Goal: Task Accomplishment & Management: Use online tool/utility

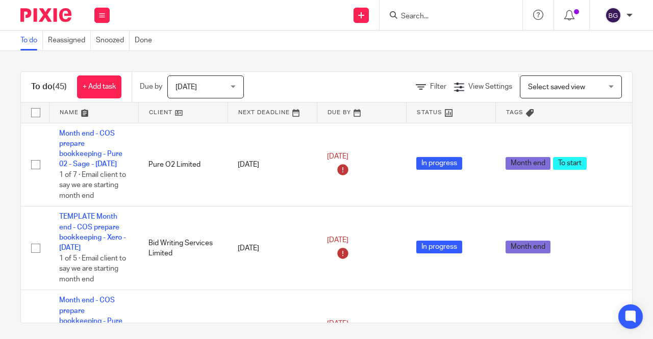
click at [418, 11] on form at bounding box center [454, 15] width 109 height 13
click at [419, 14] on input "Search" at bounding box center [446, 16] width 92 height 9
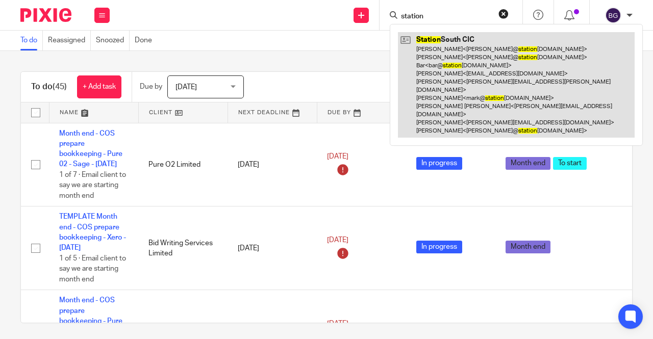
type input "station"
click at [461, 90] on link at bounding box center [516, 85] width 237 height 106
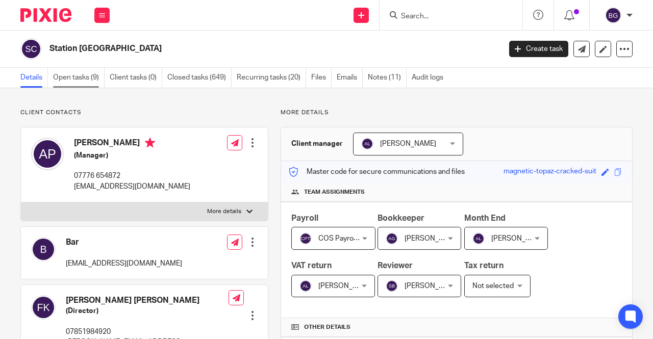
click at [97, 71] on link "Open tasks (9)" at bounding box center [78, 78] width 51 height 20
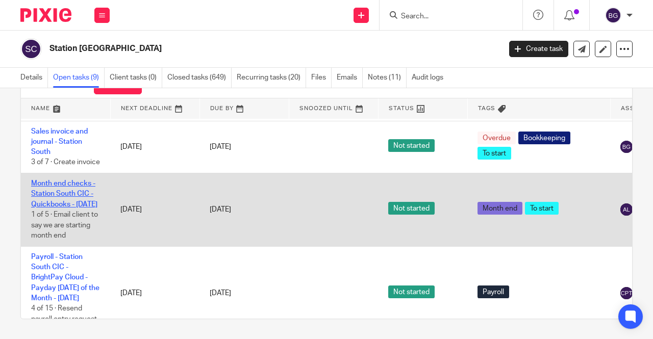
scroll to position [306, 0]
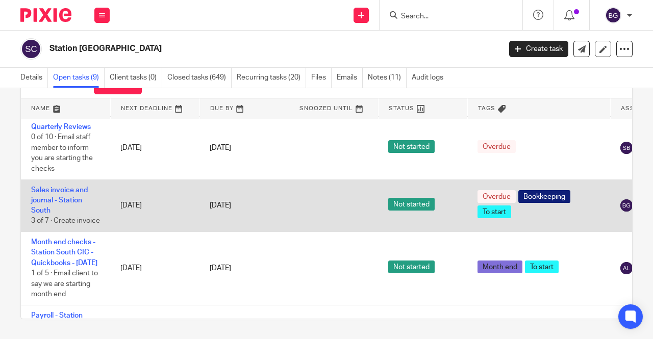
click at [66, 196] on td "Sales invoice and journal - Station South 3 of 7 · Create invoice" at bounding box center [65, 205] width 89 height 53
click at [51, 193] on link "Sales invoice and journal - Station South" at bounding box center [59, 201] width 57 height 28
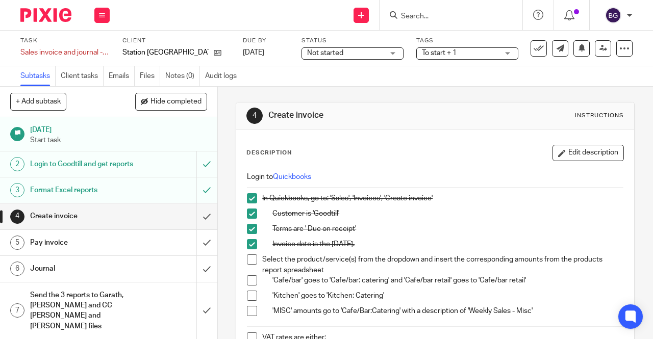
click at [110, 169] on h1 "Login to Goodtill and get reports" at bounding box center [82, 164] width 104 height 15
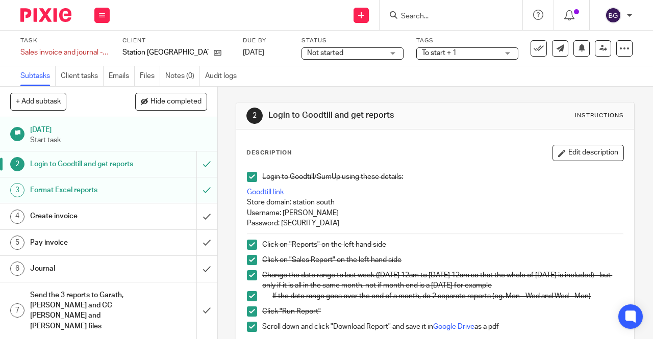
click at [256, 190] on link "Goodtill link" at bounding box center [265, 192] width 37 height 7
click at [331, 222] on p "Password: Cosbookkeeping1" at bounding box center [435, 223] width 376 height 10
copy p "Cosbookkeeping1"
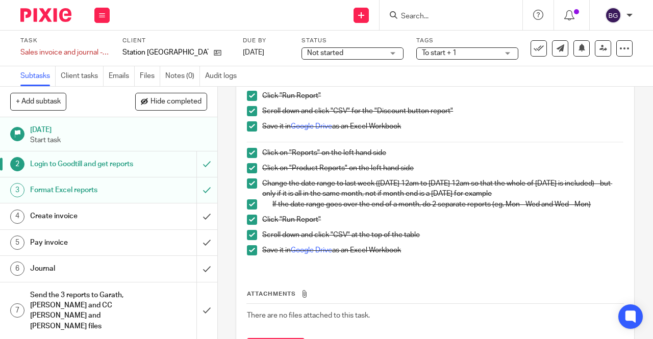
scroll to position [375, 0]
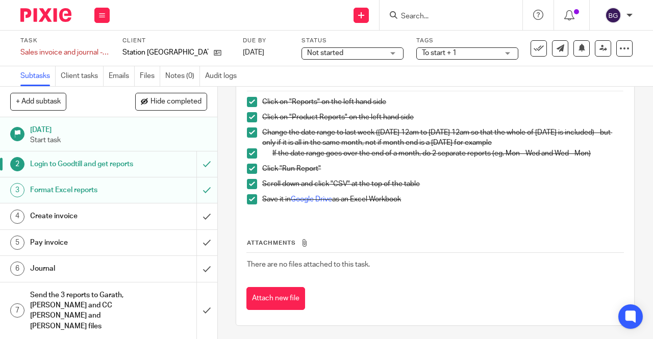
click at [70, 198] on h1 "Format Excel reports" at bounding box center [82, 190] width 104 height 15
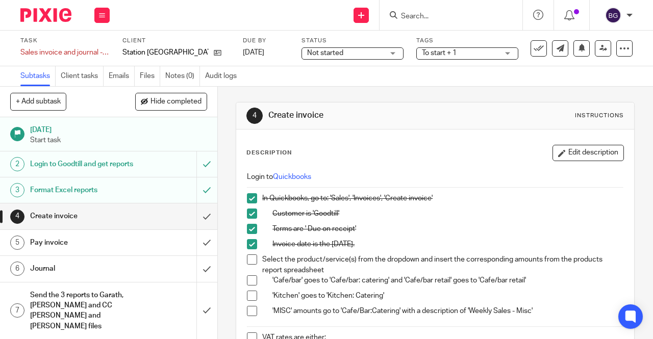
scroll to position [51, 0]
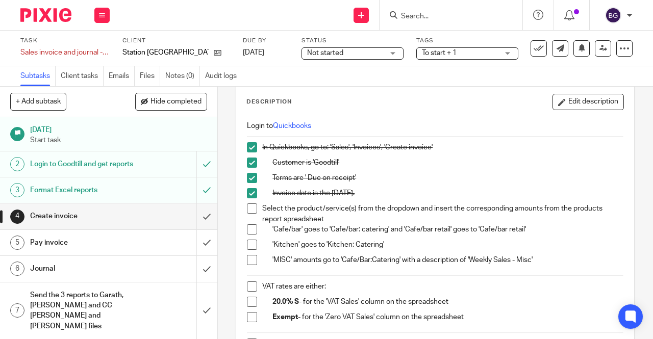
click at [247, 203] on span at bounding box center [252, 208] width 10 height 10
click at [252, 220] on li "Select the product/service(s) from the dropdown and insert the corresponding am…" at bounding box center [435, 213] width 376 height 21
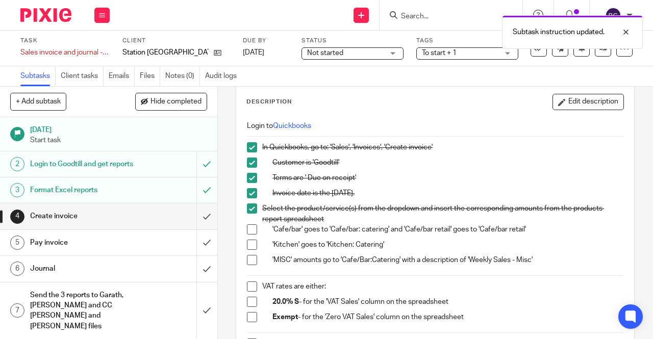
click at [251, 230] on span at bounding box center [252, 229] width 10 height 10
click at [250, 249] on li "'Kitchen' goes to 'Kitchen: Catering'" at bounding box center [435, 247] width 376 height 15
click at [250, 258] on span at bounding box center [252, 260] width 10 height 10
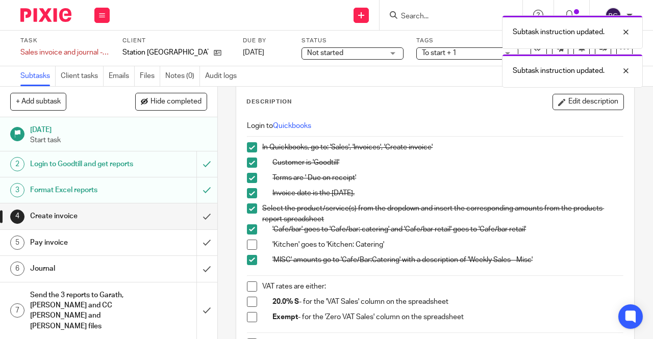
click at [249, 246] on span at bounding box center [252, 245] width 10 height 10
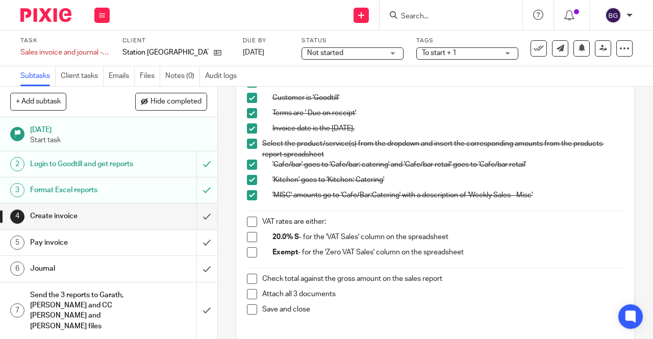
scroll to position [153, 0]
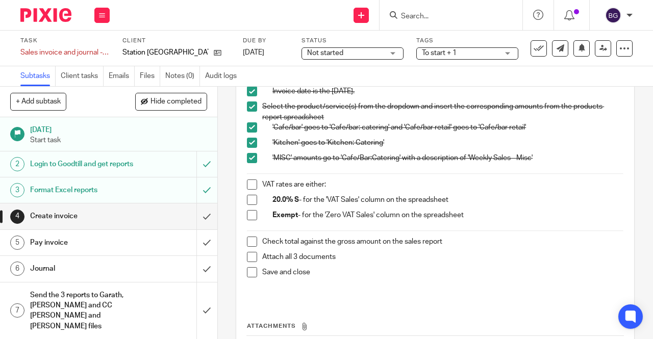
click at [251, 182] on span at bounding box center [252, 184] width 10 height 10
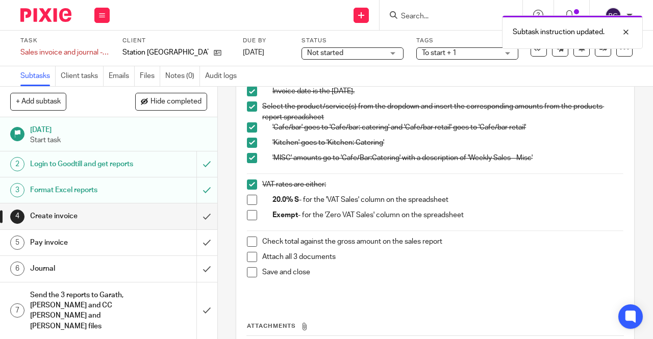
click at [251, 198] on span at bounding box center [252, 200] width 10 height 10
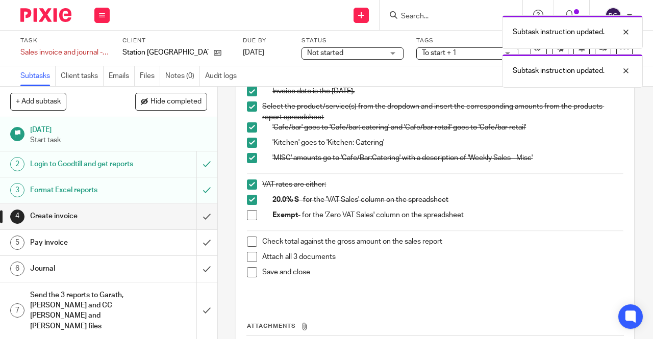
click at [248, 215] on span at bounding box center [252, 215] width 10 height 10
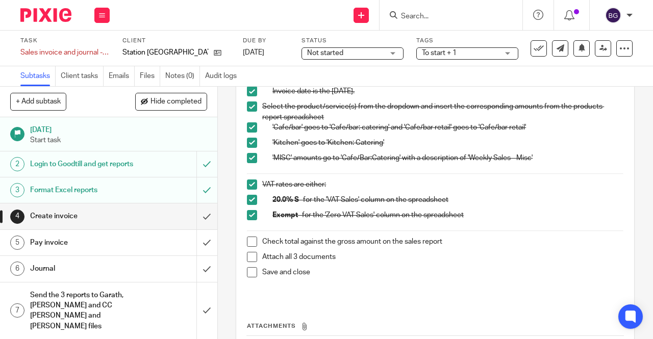
click at [247, 244] on span at bounding box center [252, 242] width 10 height 10
click at [247, 252] on span at bounding box center [252, 257] width 10 height 10
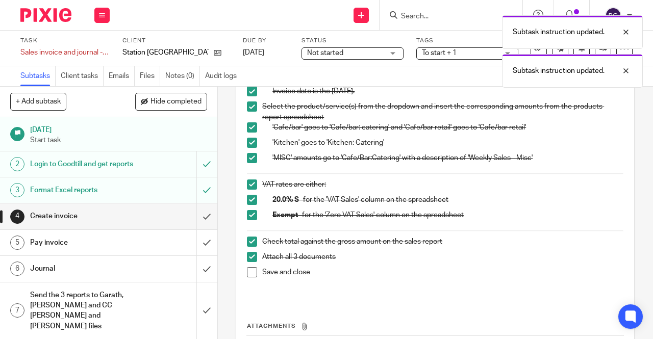
click at [249, 267] on span at bounding box center [252, 272] width 10 height 10
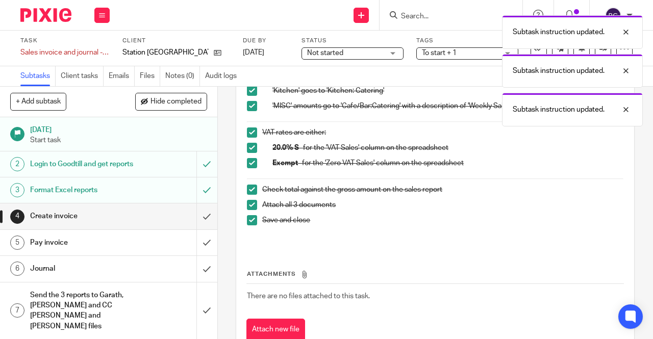
scroll to position [236, 0]
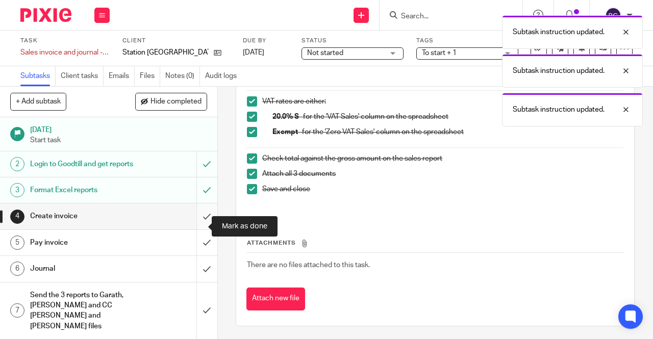
click at [194, 223] on input "submit" at bounding box center [108, 215] width 217 height 25
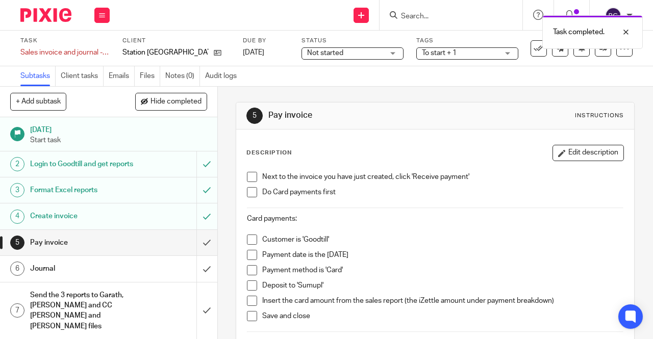
click at [250, 174] on span at bounding box center [252, 177] width 10 height 10
click at [250, 191] on span at bounding box center [252, 192] width 10 height 10
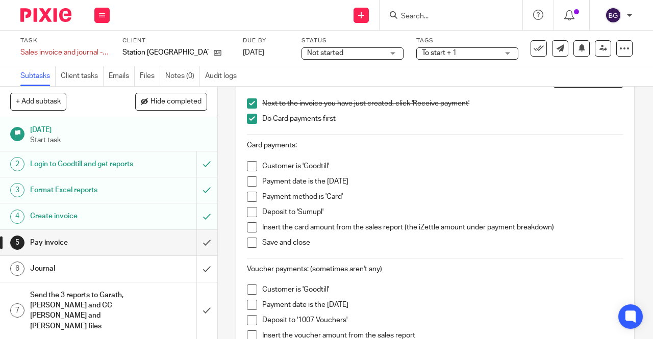
scroll to position [51, 0]
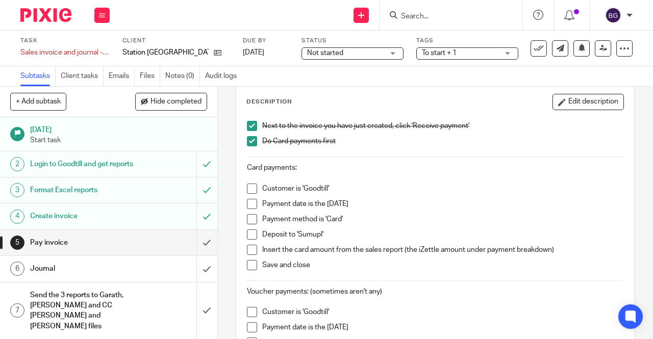
click at [250, 189] on span at bounding box center [252, 189] width 10 height 10
click at [252, 204] on span at bounding box center [252, 204] width 10 height 10
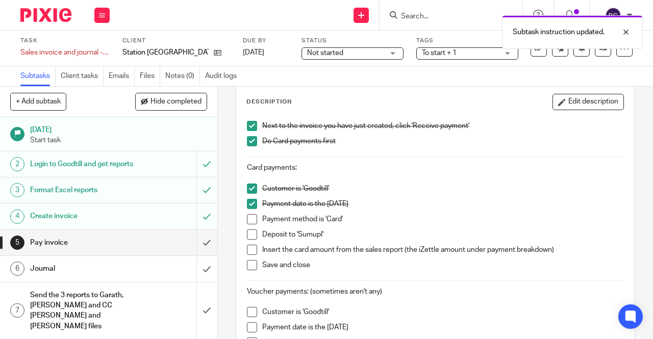
click at [250, 220] on span at bounding box center [252, 219] width 10 height 10
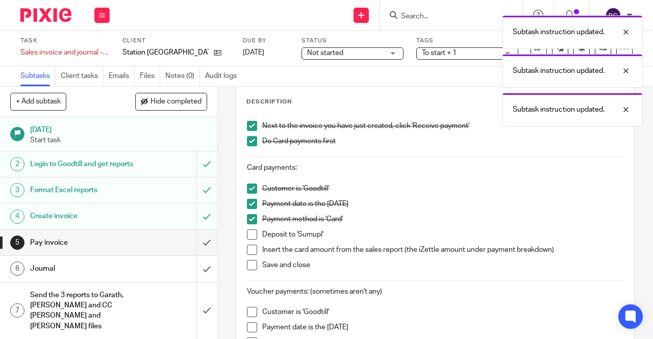
click at [252, 233] on span at bounding box center [252, 234] width 10 height 10
click at [252, 252] on span at bounding box center [252, 250] width 10 height 10
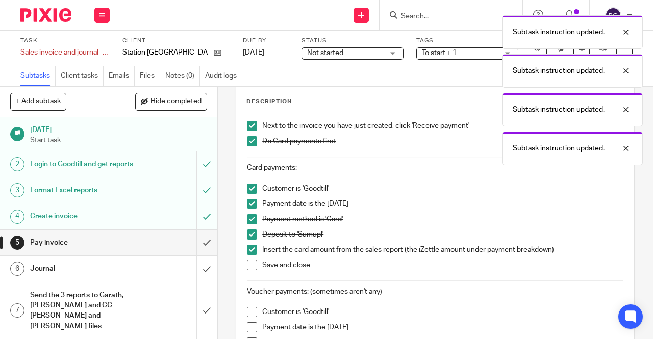
click at [250, 267] on span at bounding box center [252, 265] width 10 height 10
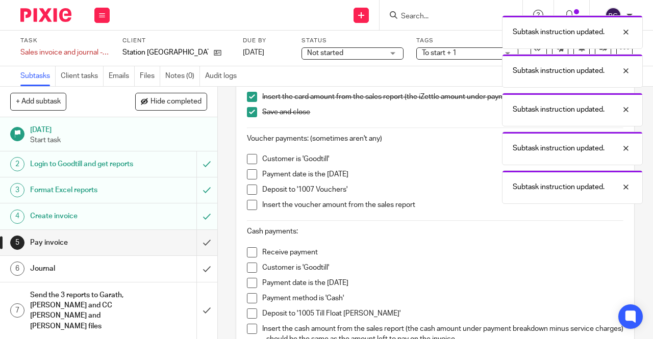
click at [247, 163] on span at bounding box center [252, 159] width 10 height 10
click at [247, 175] on span at bounding box center [252, 174] width 10 height 10
click at [250, 192] on span at bounding box center [252, 190] width 10 height 10
click at [250, 206] on span at bounding box center [252, 205] width 10 height 10
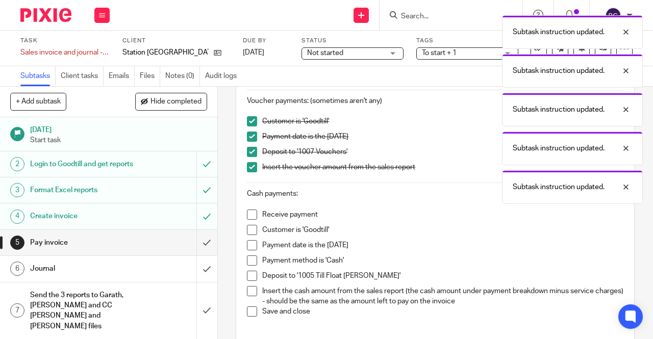
scroll to position [255, 0]
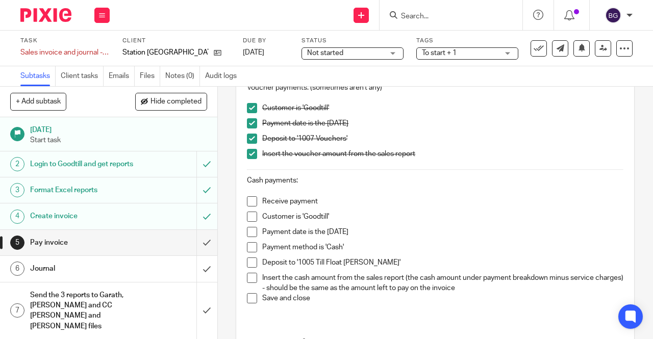
drag, startPoint x: 241, startPoint y: 192, endPoint x: 250, endPoint y: 212, distance: 21.2
click at [242, 192] on div "Next to the invoice you have just created, click 'Receive payment' Do Card paym…" at bounding box center [435, 114] width 386 height 404
click at [249, 202] on span at bounding box center [252, 201] width 10 height 10
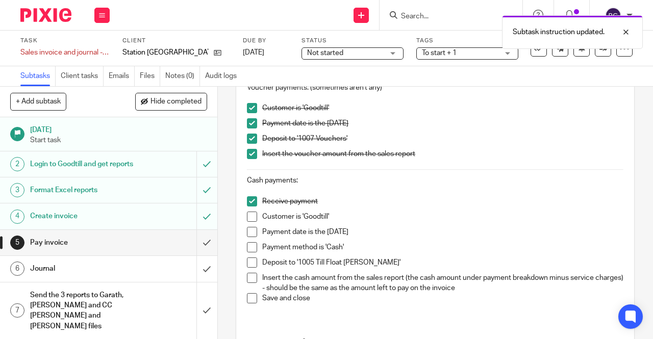
click at [251, 220] on li "Customer is 'Goodtill'" at bounding box center [435, 219] width 376 height 15
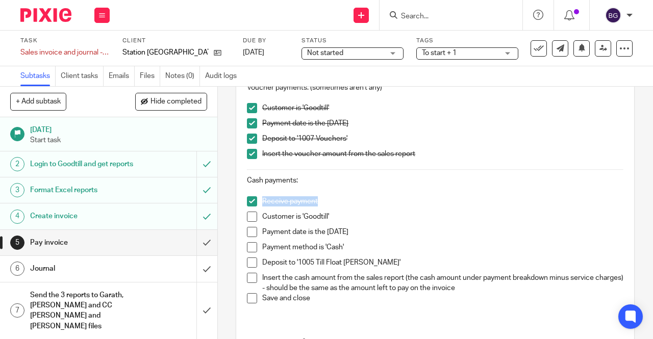
click at [249, 229] on span at bounding box center [252, 232] width 10 height 10
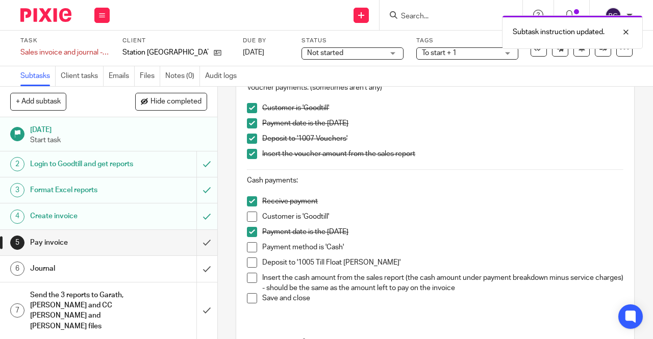
click at [250, 242] on span at bounding box center [252, 247] width 10 height 10
click at [247, 217] on span at bounding box center [252, 217] width 10 height 10
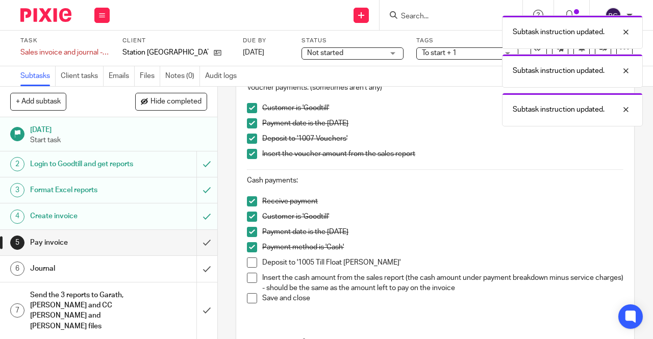
click at [253, 266] on li "Deposit to '1005 Till Float Cash'" at bounding box center [435, 264] width 376 height 15
click at [251, 273] on span at bounding box center [252, 278] width 10 height 10
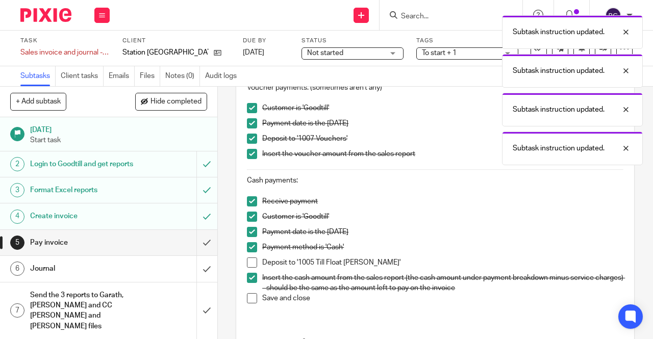
click at [251, 259] on span at bounding box center [252, 262] width 10 height 10
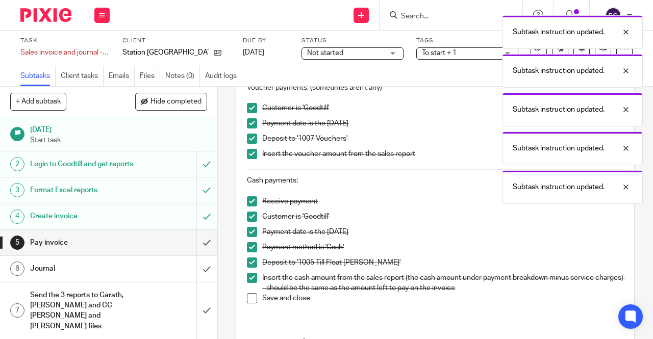
click at [249, 293] on span at bounding box center [252, 298] width 10 height 10
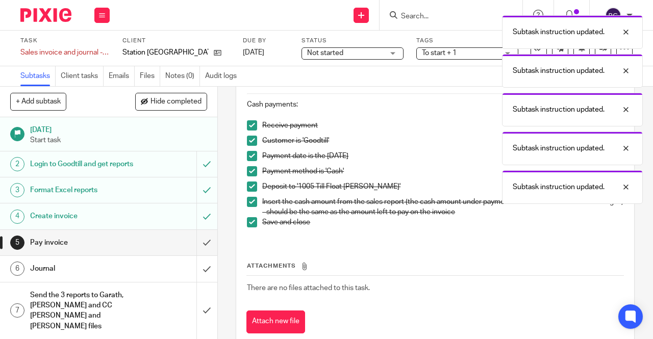
scroll to position [354, 0]
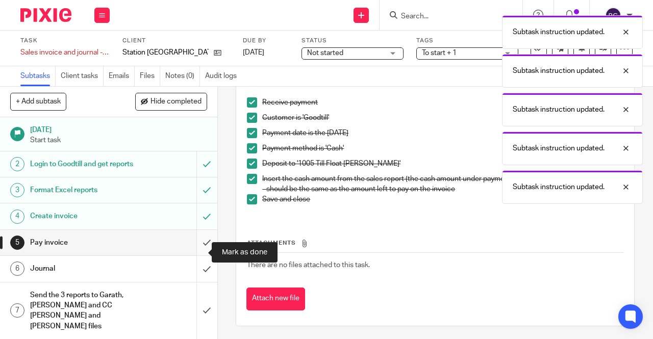
click at [199, 252] on input "submit" at bounding box center [108, 242] width 217 height 25
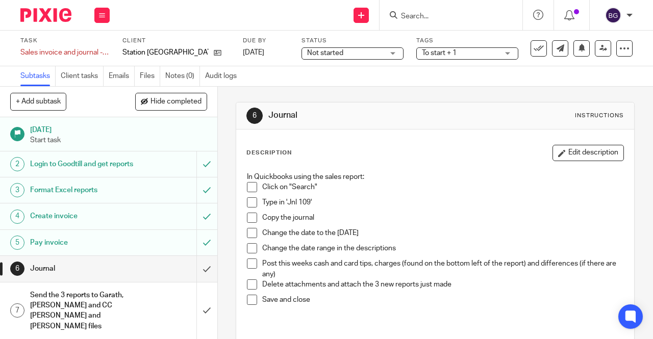
click at [247, 191] on span at bounding box center [252, 187] width 10 height 10
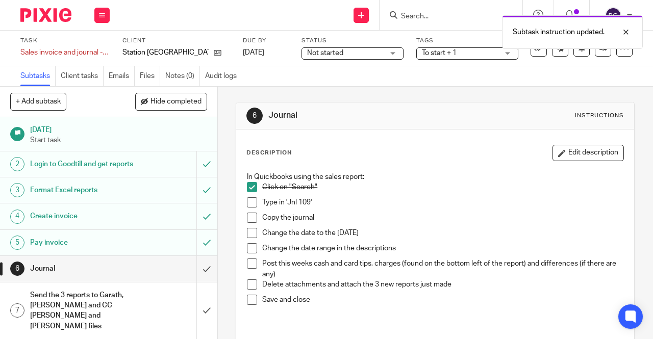
click at [247, 202] on span at bounding box center [252, 202] width 10 height 10
click at [250, 216] on span at bounding box center [252, 218] width 10 height 10
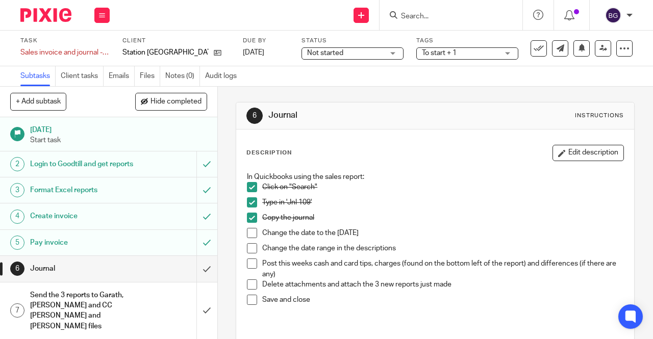
click at [250, 229] on span at bounding box center [252, 233] width 10 height 10
click at [251, 247] on span at bounding box center [252, 248] width 10 height 10
click at [243, 262] on div "In Quickbooks using the sales report: Click on "Search" Type in 'Jnl 109' Copy …" at bounding box center [435, 245] width 386 height 156
click at [249, 267] on span at bounding box center [252, 263] width 10 height 10
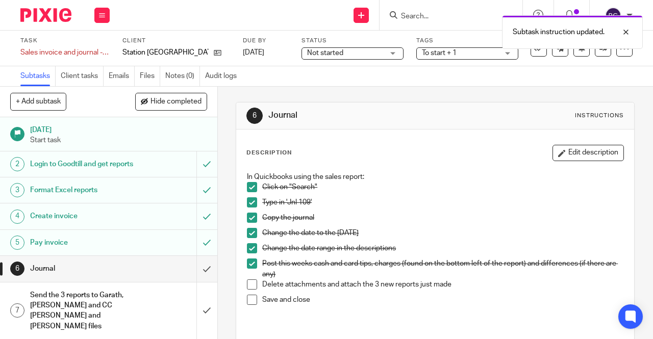
click at [250, 274] on li "Post this weeks cash and card tips, charges (found on the bottom left of the re…" at bounding box center [435, 268] width 376 height 21
click at [247, 285] on span at bounding box center [252, 284] width 10 height 10
click at [249, 295] on span at bounding box center [252, 300] width 10 height 10
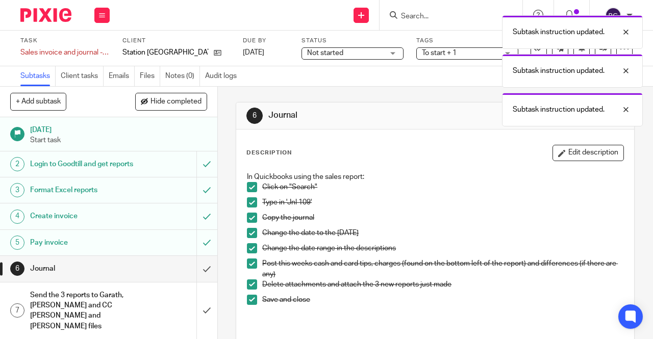
click at [139, 304] on div "Send the 3 reports to Garath, [PERSON_NAME] and CC [PERSON_NAME] and [PERSON_NA…" at bounding box center [108, 311] width 156 height 46
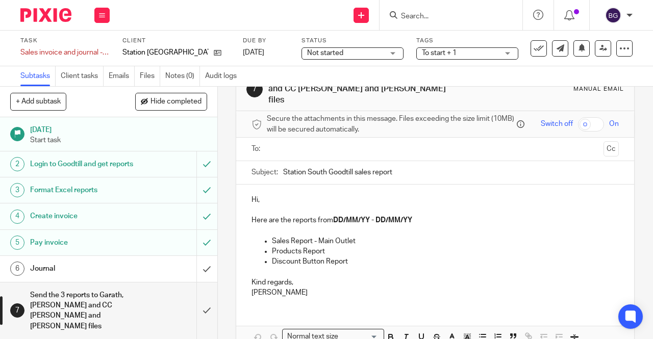
scroll to position [51, 0]
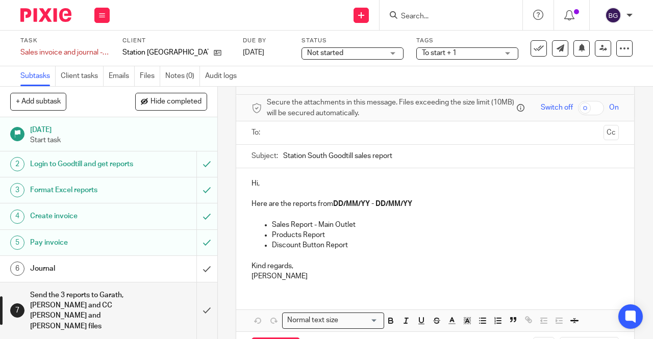
click at [311, 127] on input "text" at bounding box center [434, 133] width 329 height 12
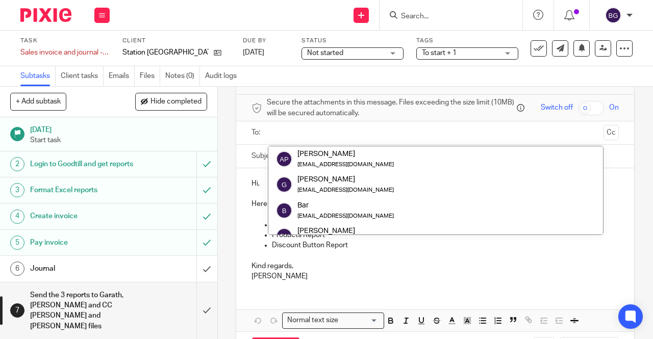
type input "v"
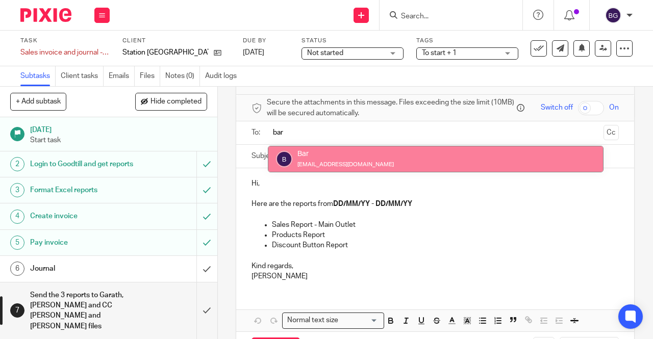
type input "bar"
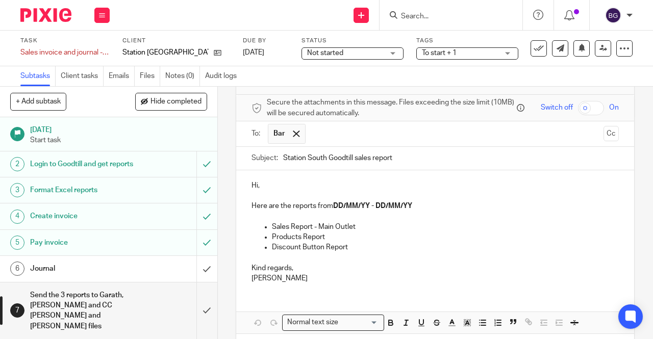
click at [363, 130] on input "text" at bounding box center [454, 134] width 289 height 20
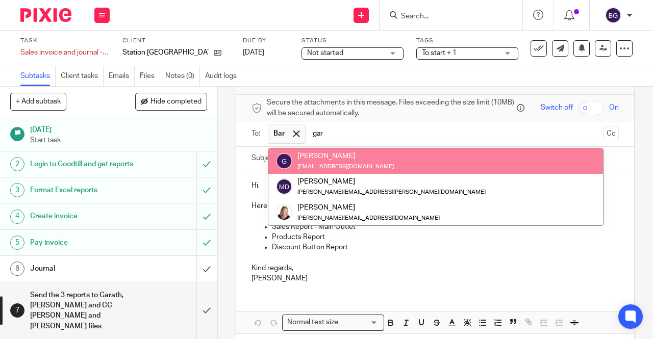
type input "gar"
drag, startPoint x: 355, startPoint y: 153, endPoint x: 346, endPoint y: 149, distance: 9.4
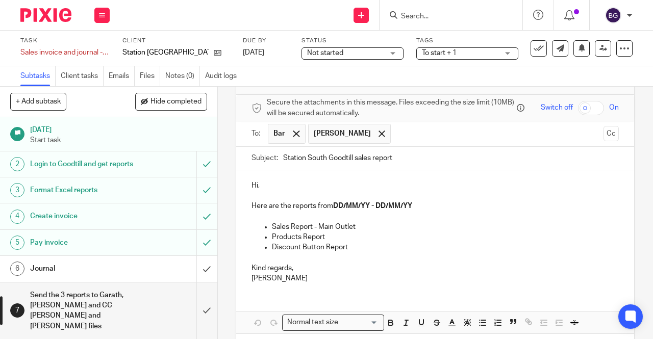
click at [605, 127] on div "To: Bar Gareth Bar Gareth Cc" at bounding box center [435, 133] width 398 height 25
click at [603, 126] on button "Cc" at bounding box center [610, 133] width 15 height 15
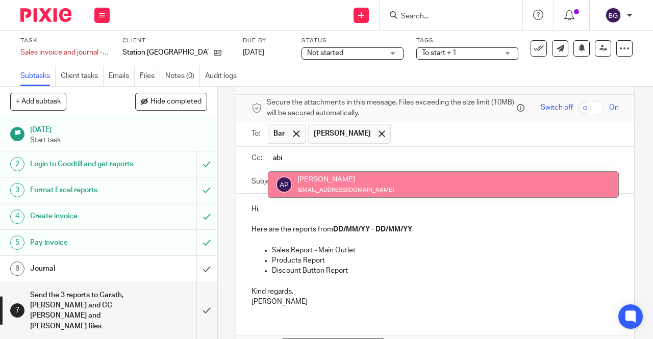
type input "abi"
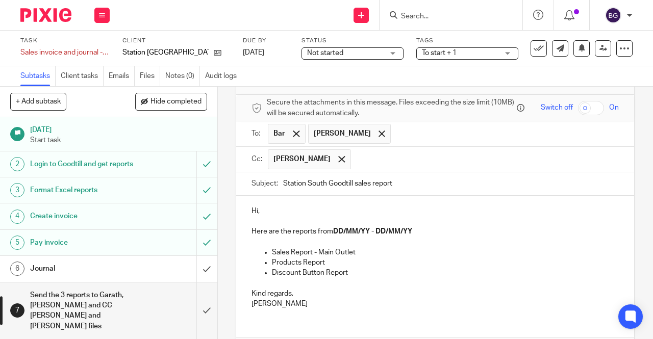
click at [417, 226] on p "Here are the reports from DD/MM/YY - DD/MM/YY" at bounding box center [434, 231] width 367 height 10
click at [301, 289] on p "Kind regards," at bounding box center [434, 294] width 367 height 10
click at [284, 299] on p "Emma" at bounding box center [434, 304] width 367 height 10
click at [314, 206] on p "Hi," at bounding box center [434, 211] width 367 height 10
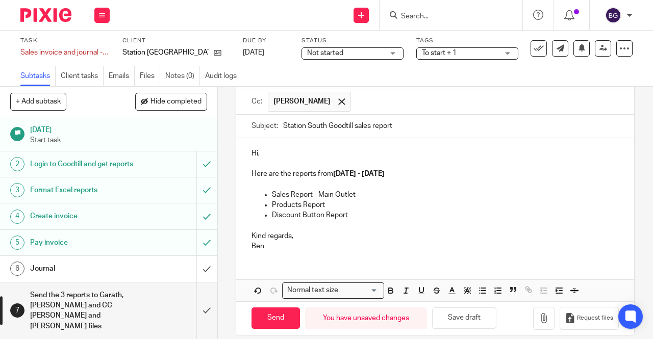
scroll to position [110, 0]
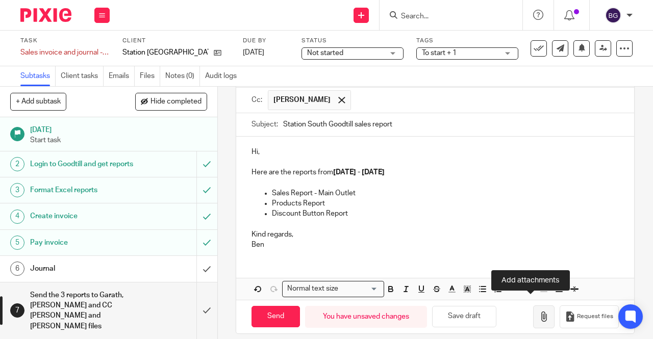
click at [538, 311] on icon "button" at bounding box center [543, 316] width 10 height 10
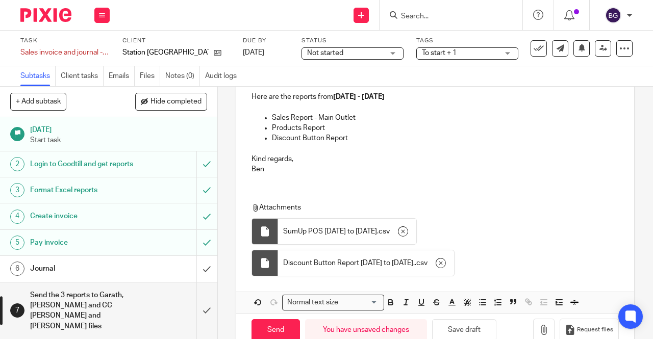
scroll to position [199, 0]
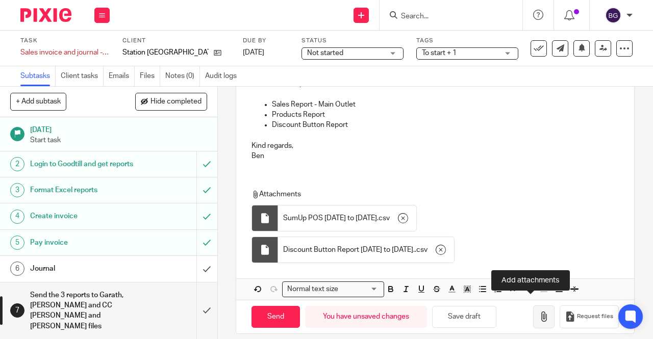
click at [538, 311] on icon "button" at bounding box center [543, 316] width 10 height 10
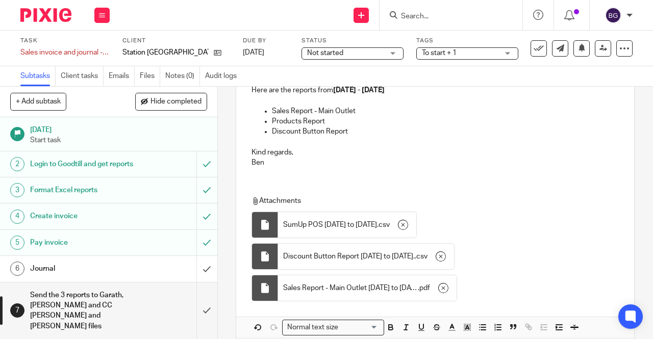
scroll to position [230, 0]
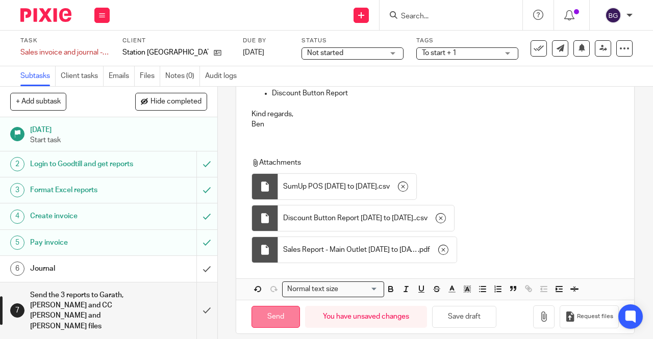
click at [274, 306] on input "Send" at bounding box center [275, 317] width 48 height 22
click at [271, 313] on input "Send" at bounding box center [275, 317] width 48 height 22
type input "Sent"
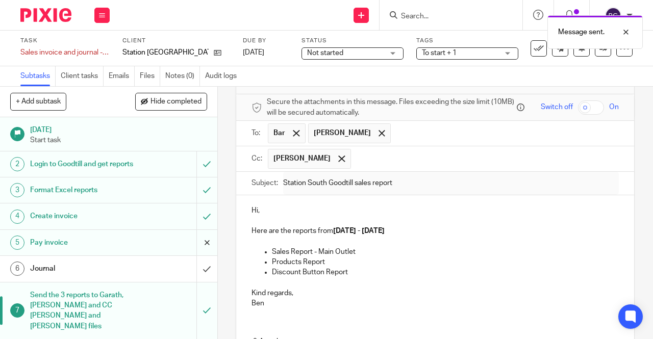
scroll to position [204, 0]
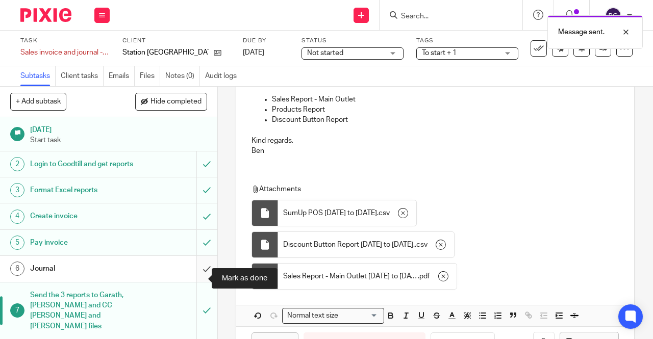
click at [193, 277] on input "submit" at bounding box center [108, 268] width 217 height 25
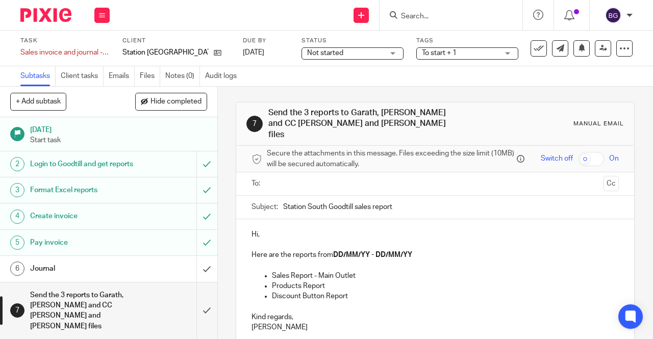
click at [46, 12] on img at bounding box center [45, 15] width 51 height 14
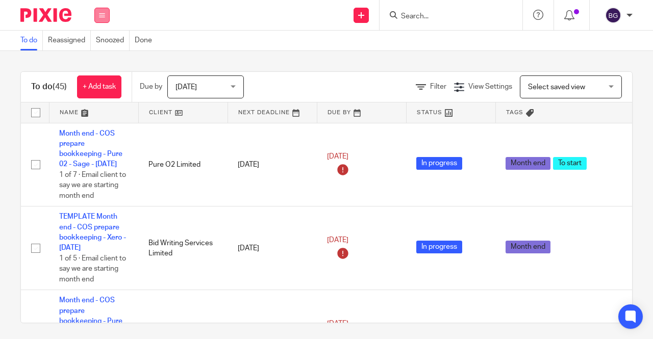
click at [102, 12] on icon at bounding box center [102, 15] width 6 height 6
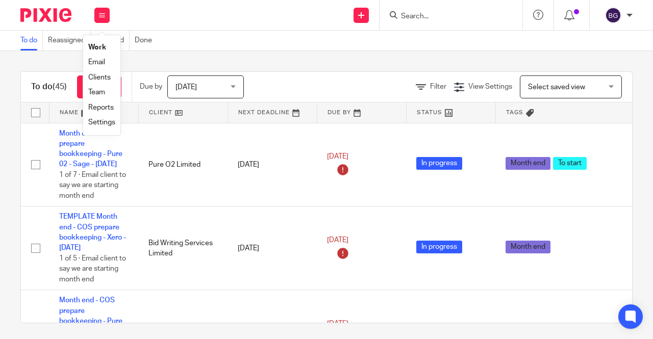
click at [102, 62] on link "Email" at bounding box center [96, 62] width 17 height 7
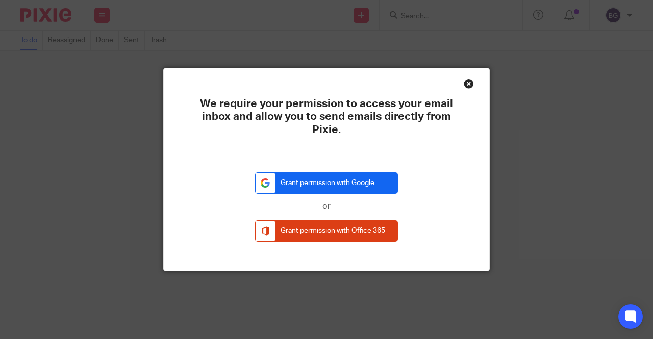
click at [329, 180] on link "Grant permission with Google" at bounding box center [326, 183] width 143 height 22
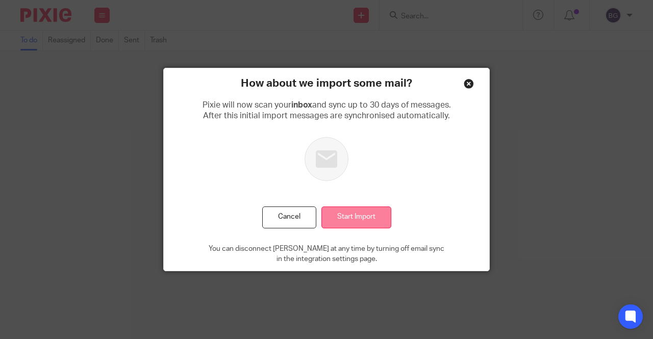
click at [368, 221] on input "Start Import" at bounding box center [356, 217] width 70 height 22
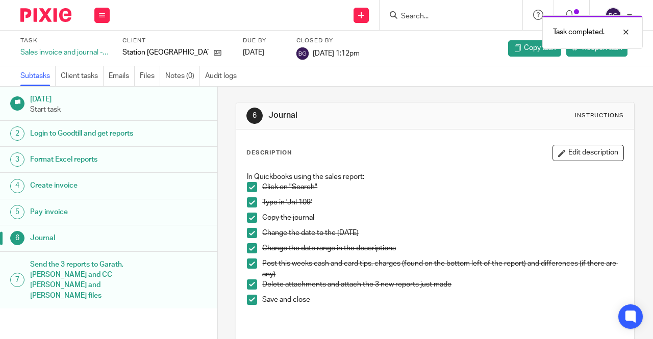
click at [534, 76] on div "Subtasks Client tasks Emails Files Notes (0) Audit logs" at bounding box center [326, 76] width 653 height 20
click at [628, 36] on div at bounding box center [618, 32] width 28 height 12
